Goal: Task Accomplishment & Management: Use online tool/utility

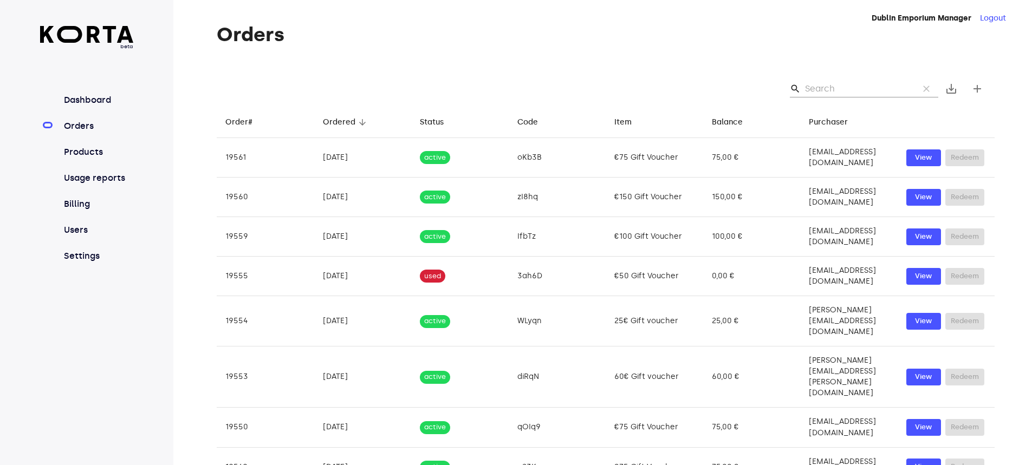
drag, startPoint x: 97, startPoint y: 113, endPoint x: 94, endPoint y: 122, distance: 9.6
click at [97, 119] on nav "Dashboard Orders Products Usage reports Billing Users Settings" at bounding box center [87, 178] width 94 height 169
click at [92, 124] on link "Orders" at bounding box center [98, 126] width 72 height 13
click at [69, 128] on link "Orders" at bounding box center [98, 126] width 72 height 13
drag, startPoint x: 826, startPoint y: 92, endPoint x: 834, endPoint y: 90, distance: 8.2
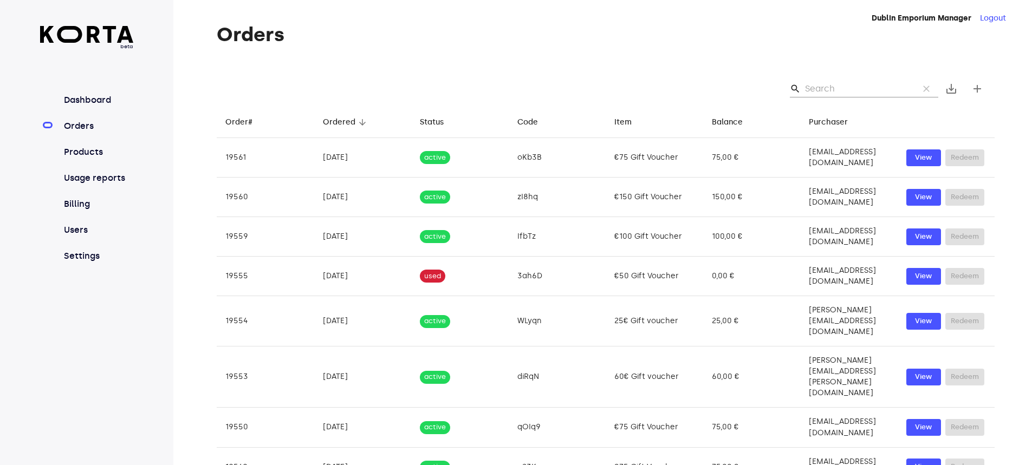
click at [829, 93] on input "Search" at bounding box center [857, 88] width 105 height 17
type input "3df"
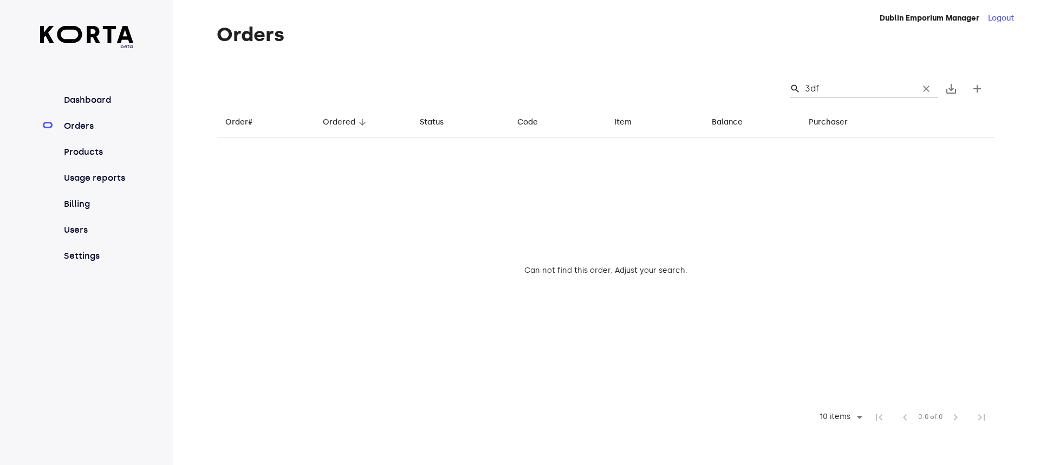
click at [829, 87] on input "3df" at bounding box center [857, 88] width 105 height 17
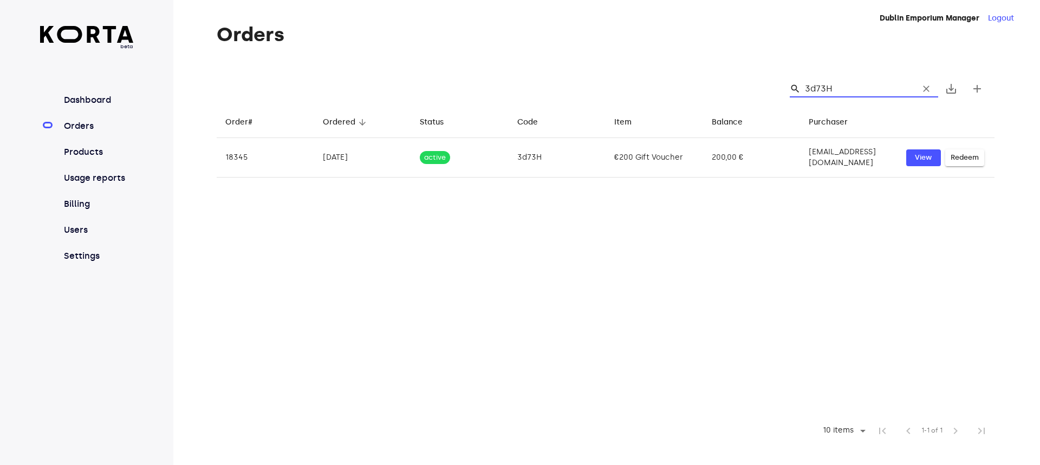
type input "3d73H"
drag, startPoint x: 826, startPoint y: 85, endPoint x: 806, endPoint y: 83, distance: 20.7
click at [806, 83] on div "search 3d73H clear" at bounding box center [864, 88] width 148 height 17
drag, startPoint x: 838, startPoint y: 89, endPoint x: 808, endPoint y: 88, distance: 29.8
click at [808, 88] on input "3d73H" at bounding box center [857, 88] width 105 height 17
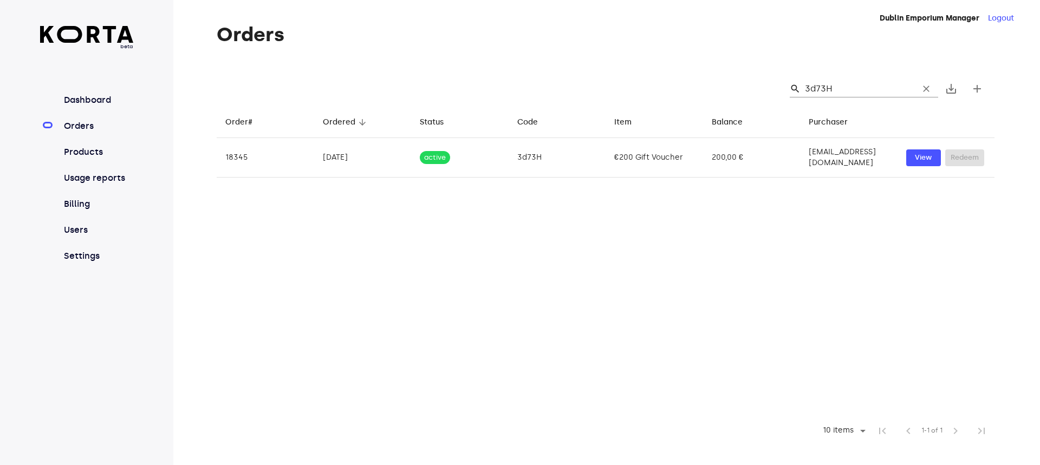
click at [768, 301] on table "Order# arrow_downward Ordered arrow_downward Status arrow_downward Code arrow_d…" at bounding box center [606, 261] width 778 height 311
click at [612, 159] on td "€200 Gift Voucher" at bounding box center [653, 158] width 97 height 40
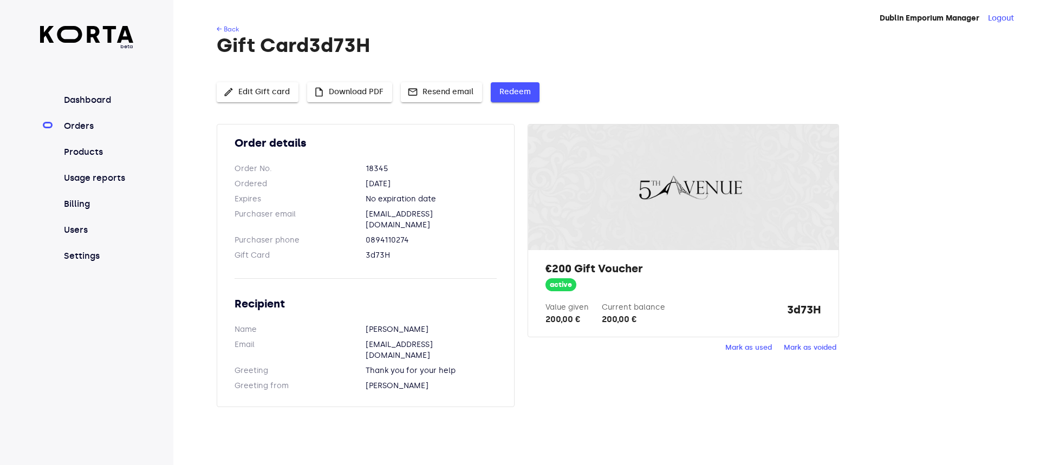
click at [512, 90] on span "Redeem" at bounding box center [514, 93] width 31 height 14
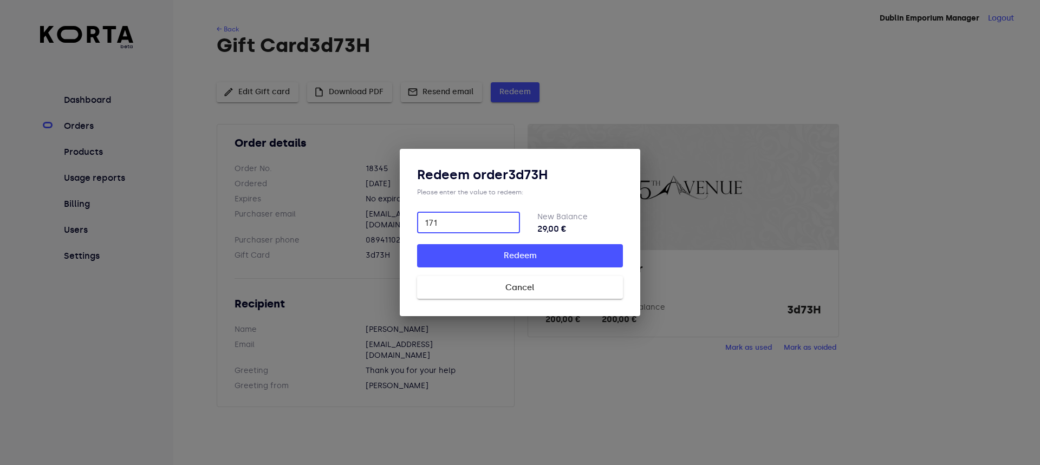
type input "171"
click at [587, 259] on span "Redeem" at bounding box center [519, 256] width 171 height 14
